Goal: Check status: Check status

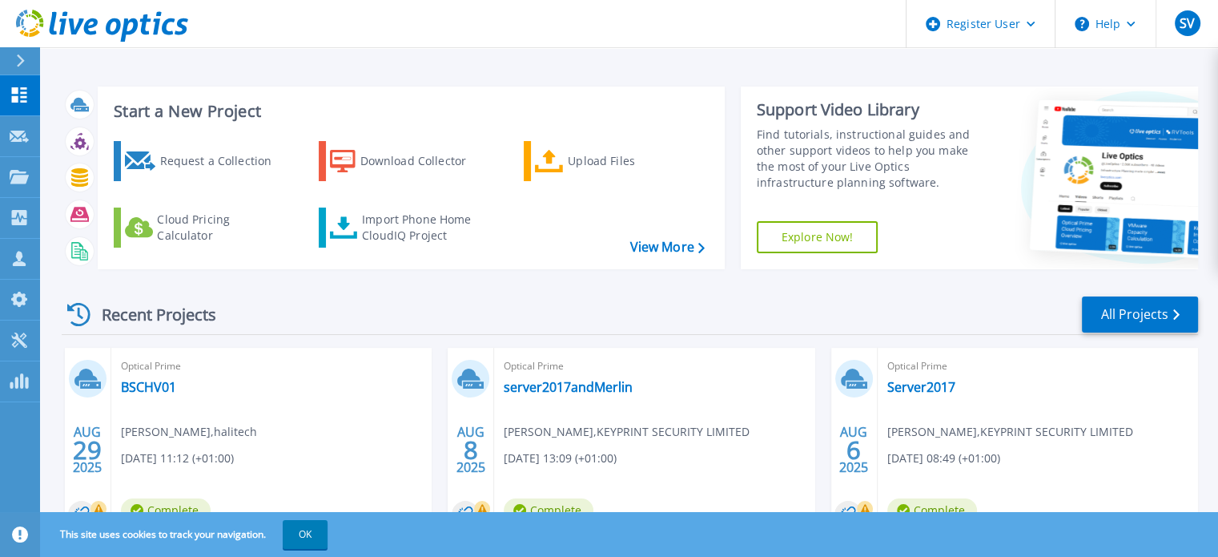
click at [269, 302] on div "Recent Projects All Projects" at bounding box center [630, 315] width 1137 height 40
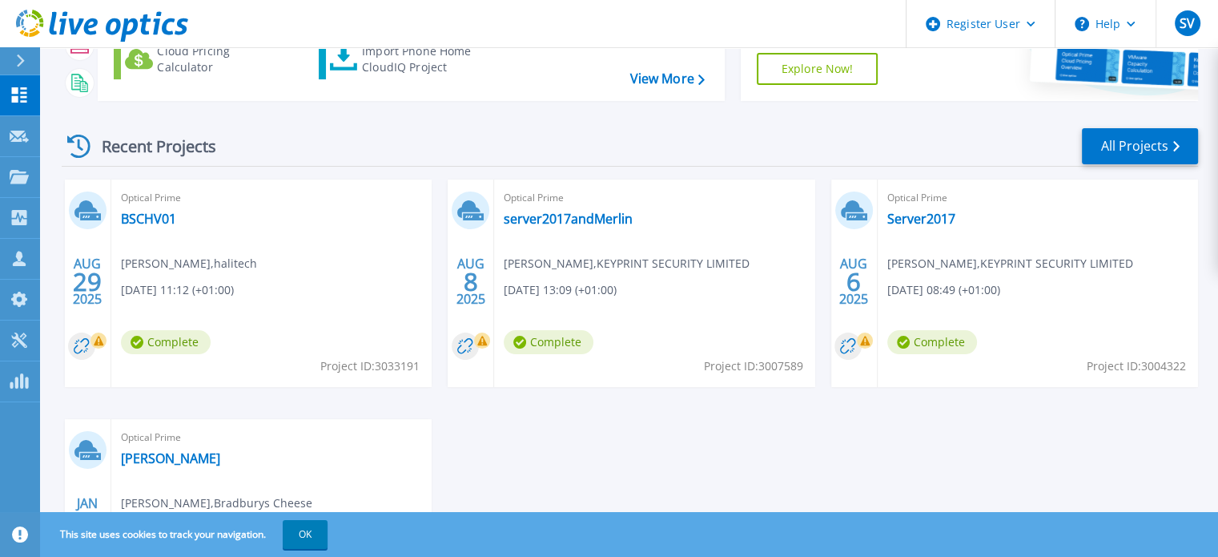
scroll to position [189, 0]
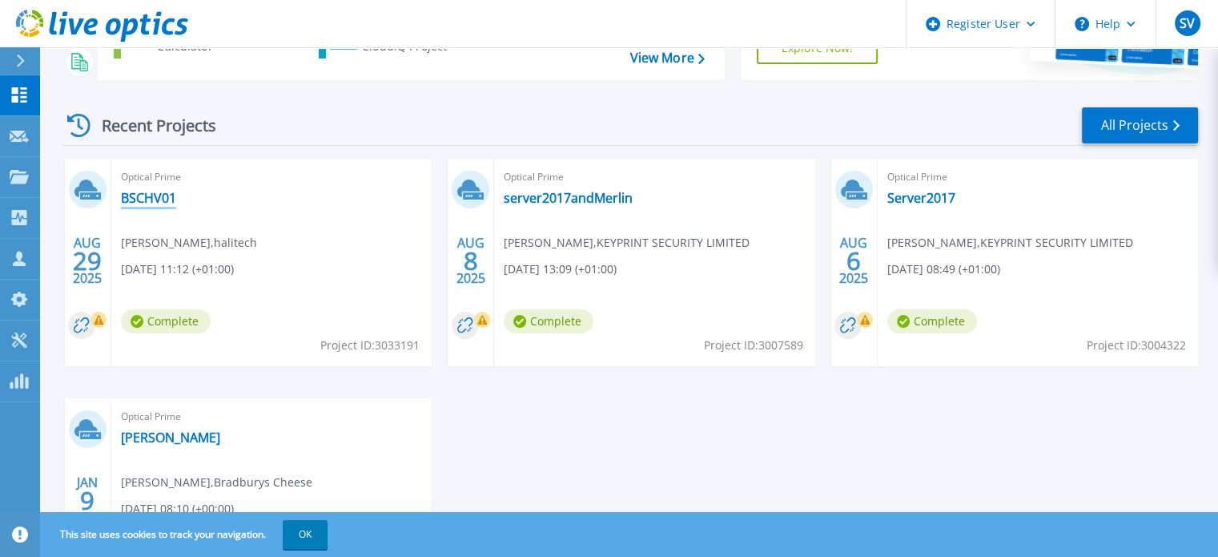
click at [144, 198] on link "BSCHV01" at bounding box center [148, 198] width 55 height 16
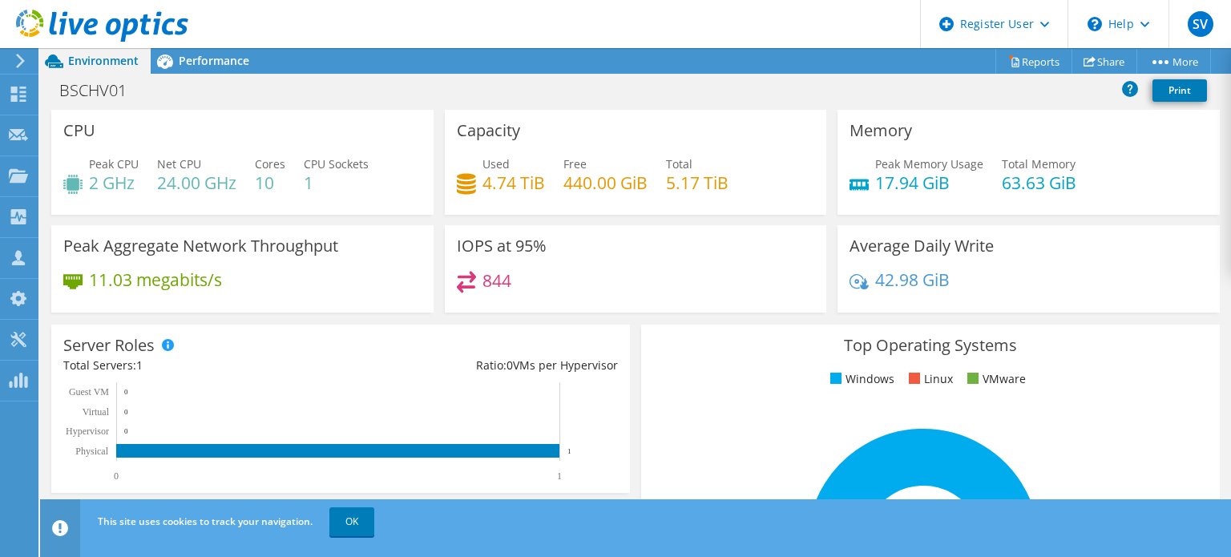
scroll to position [535, 0]
click at [213, 54] on span "Performance" at bounding box center [214, 60] width 70 height 15
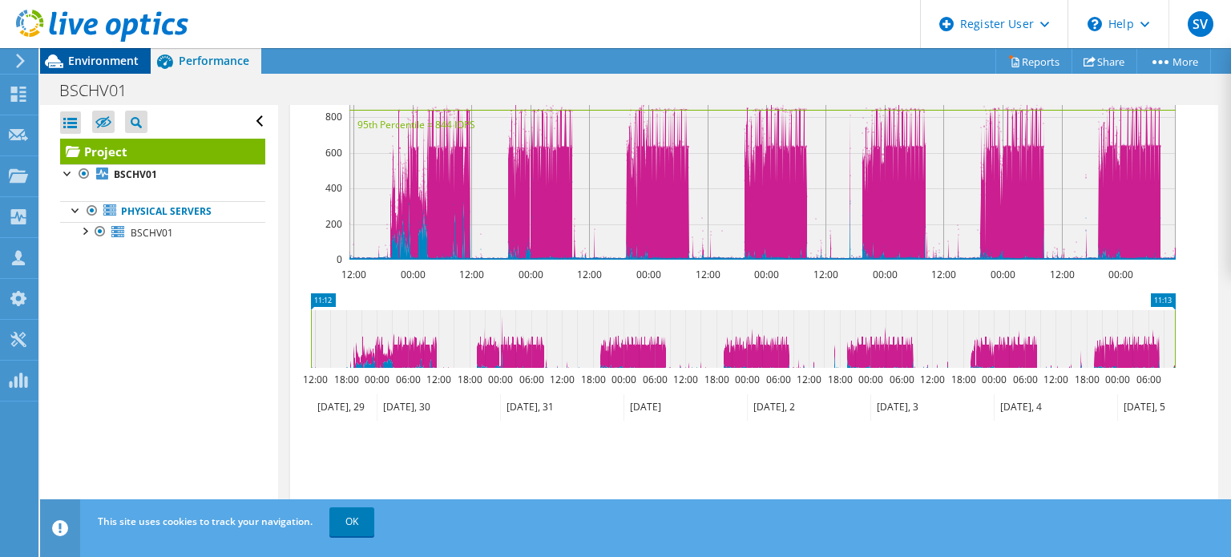
click at [103, 62] on span "Environment" at bounding box center [103, 60] width 70 height 15
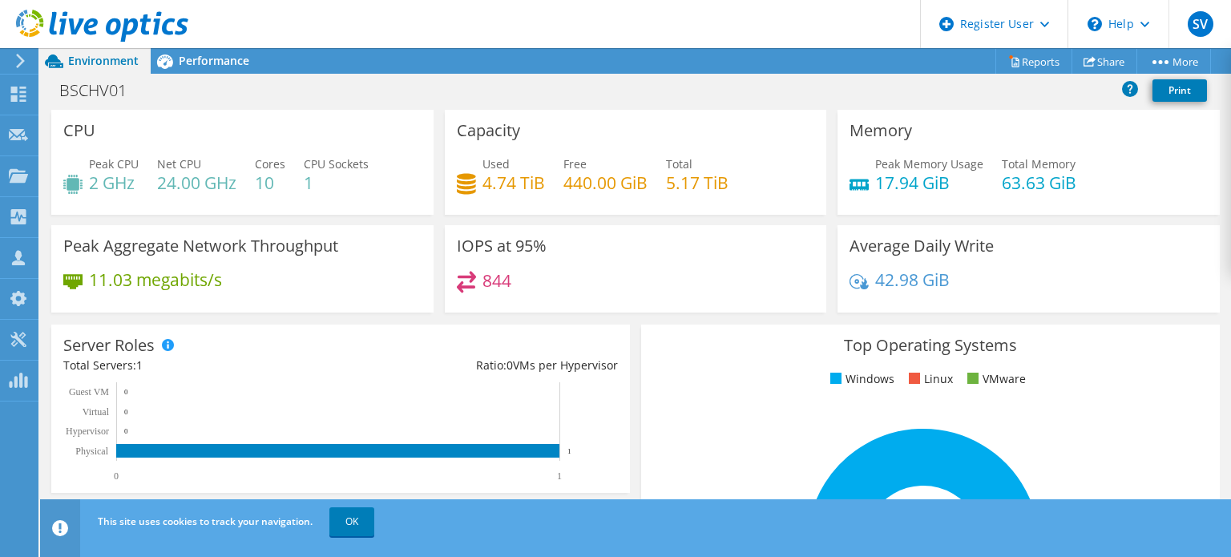
scroll to position [614, 0]
click at [296, 87] on div "BSCHV01 Print" at bounding box center [635, 90] width 1190 height 30
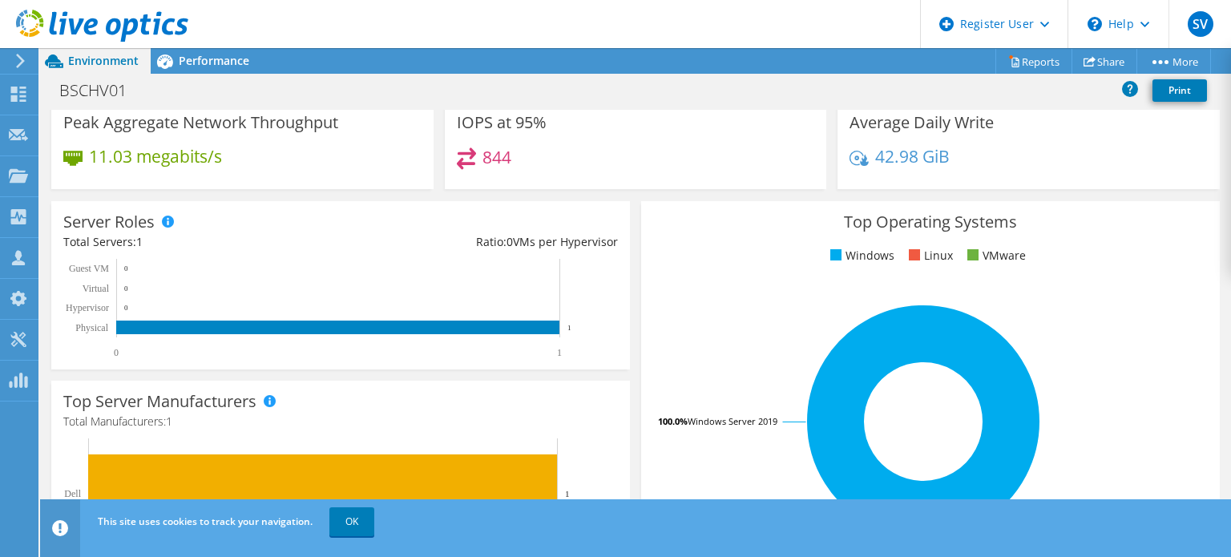
scroll to position [0, 0]
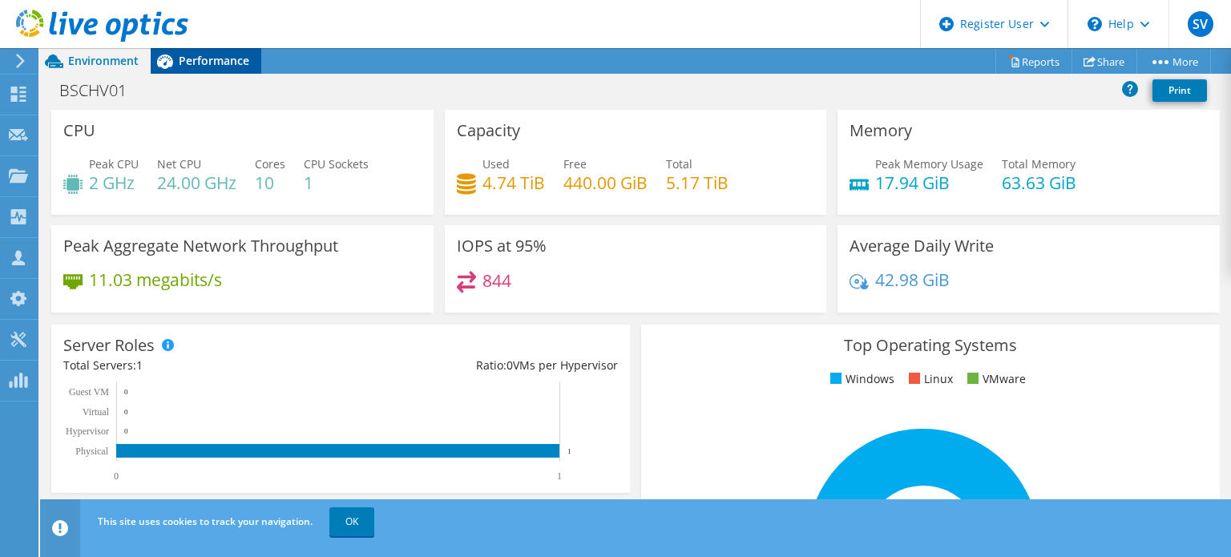
click at [226, 62] on span "Performance" at bounding box center [214, 60] width 70 height 15
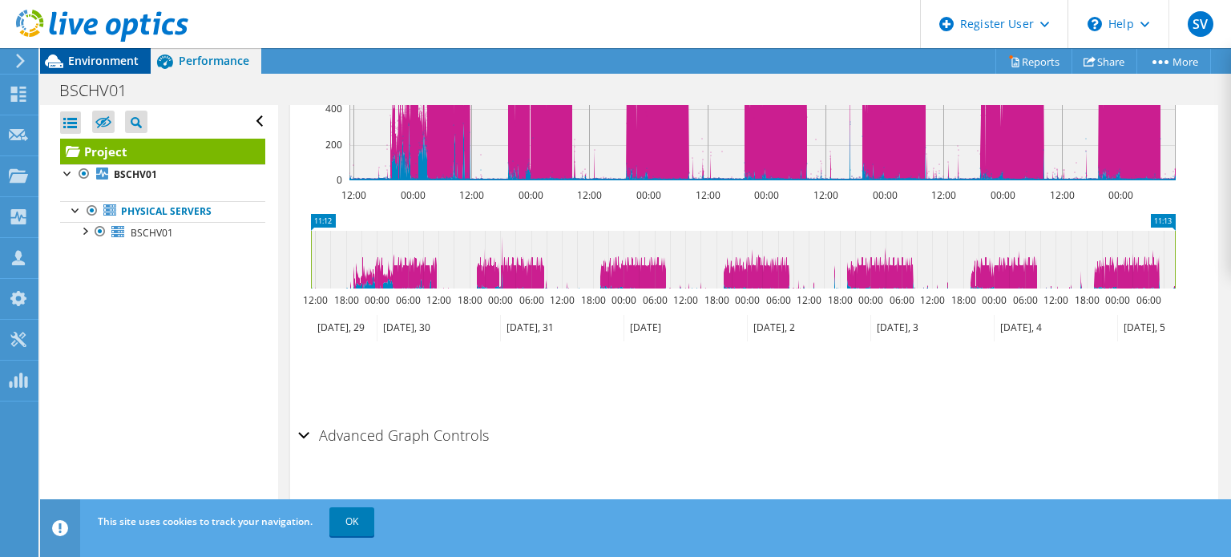
click at [97, 58] on span "Environment" at bounding box center [103, 60] width 70 height 15
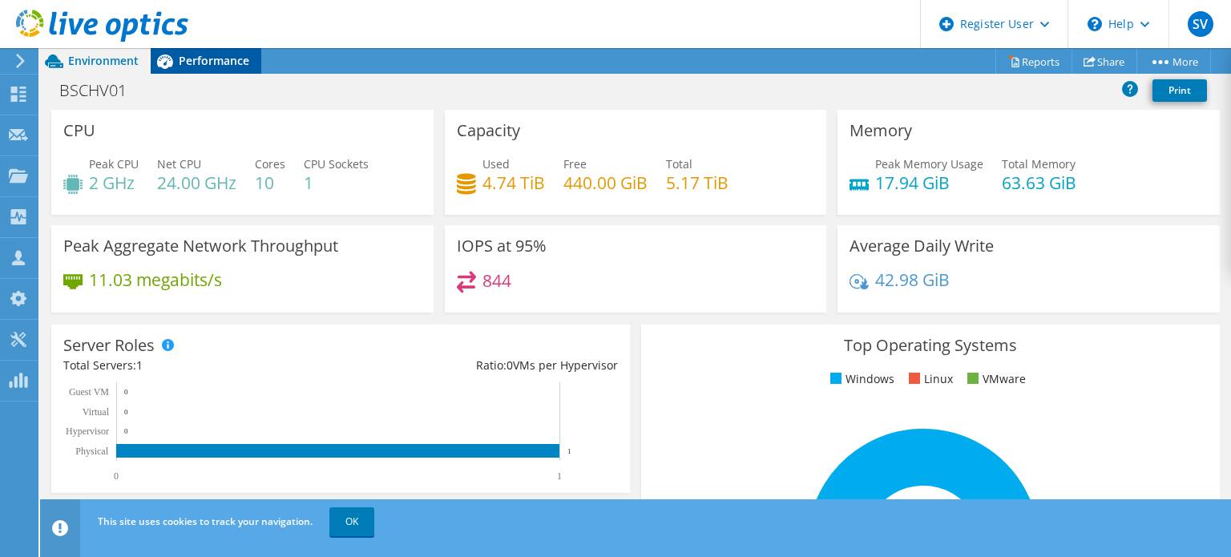
click at [215, 54] on span "Performance" at bounding box center [214, 60] width 70 height 15
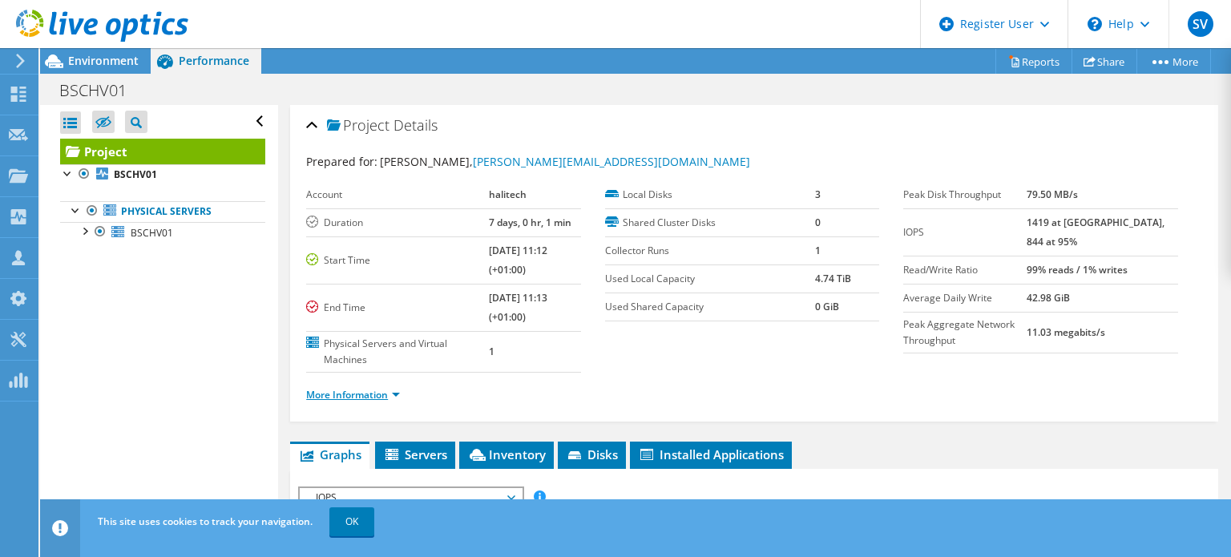
click at [359, 394] on link "More Information" at bounding box center [353, 395] width 94 height 14
